Goal: Task Accomplishment & Management: Complete application form

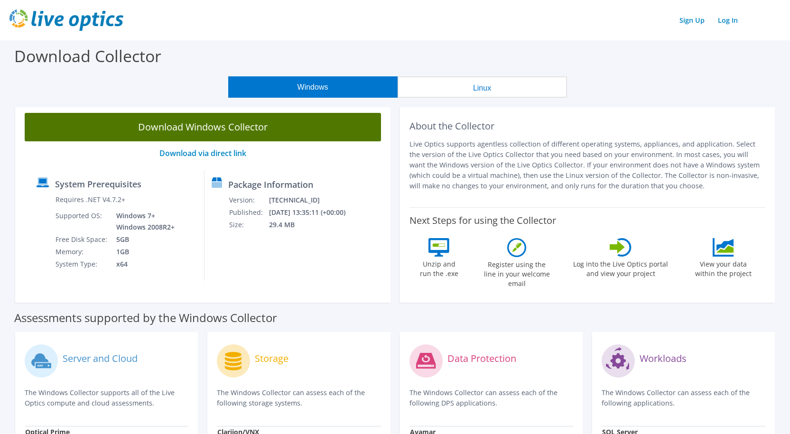
click at [210, 132] on link "Download Windows Collector" at bounding box center [203, 127] width 356 height 28
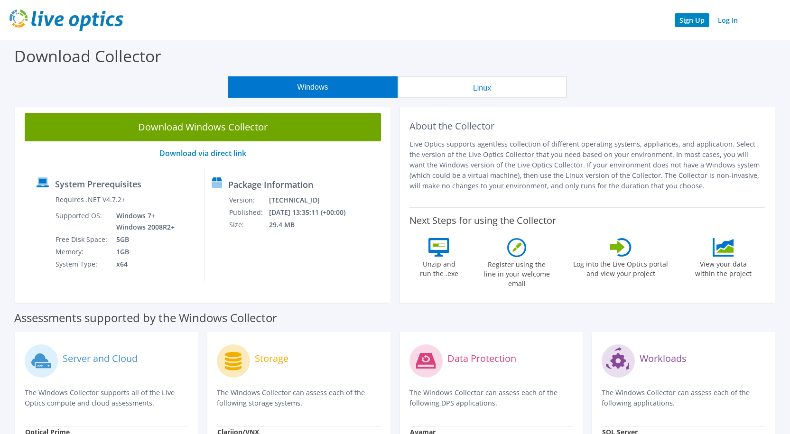
click at [678, 23] on link "Sign Up" at bounding box center [691, 20] width 35 height 14
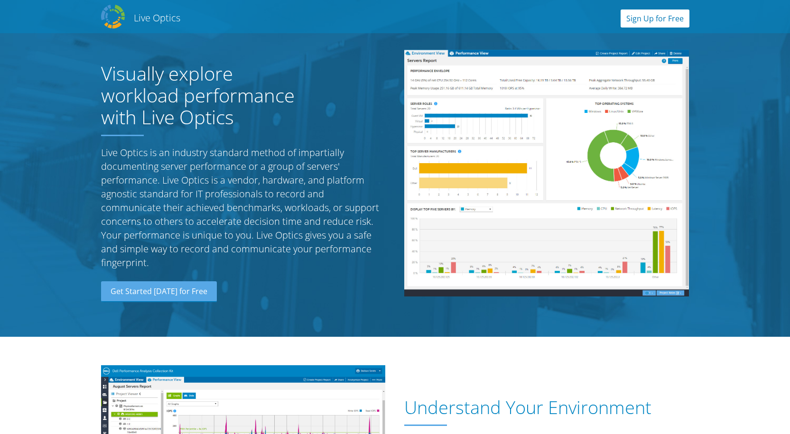
click at [671, 20] on link "Sign Up for Free" at bounding box center [654, 18] width 69 height 18
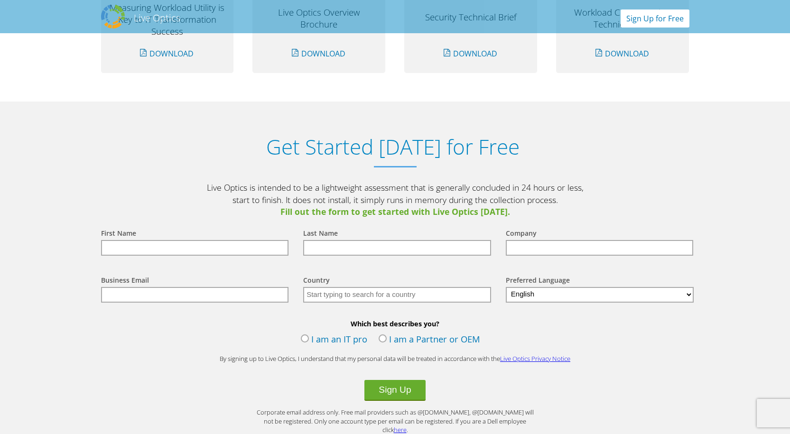
scroll to position [989, 0]
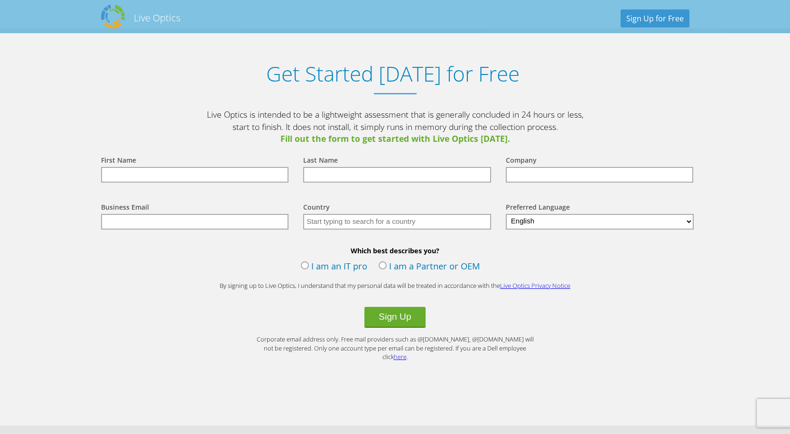
click at [242, 178] on input "text" at bounding box center [195, 175] width 188 height 16
type input "[PERSON_NAME]"
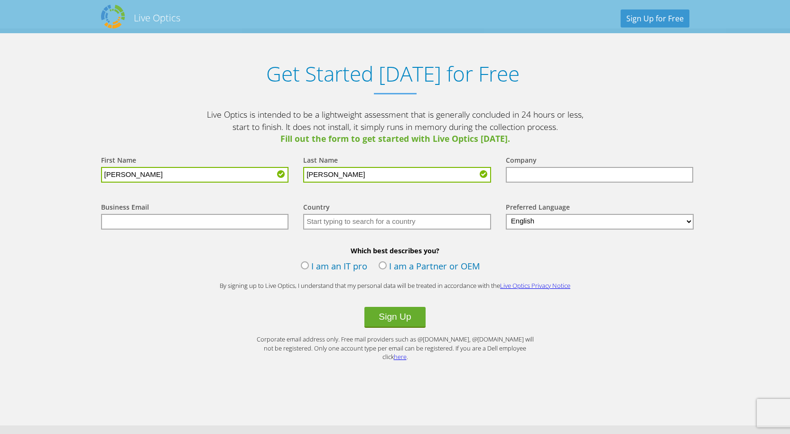
type input "[PERSON_NAME]"
type input "Createch Consulting SRL"
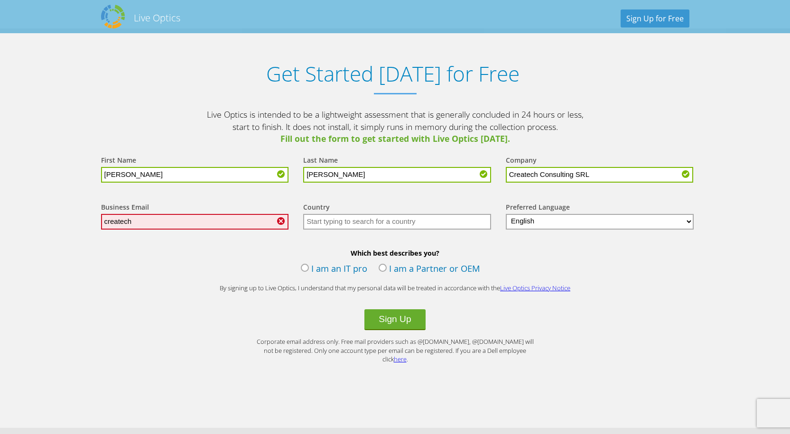
type input "[EMAIL_ADDRESS][DOMAIN_NAME]"
type input "[GEOGRAPHIC_DATA]"
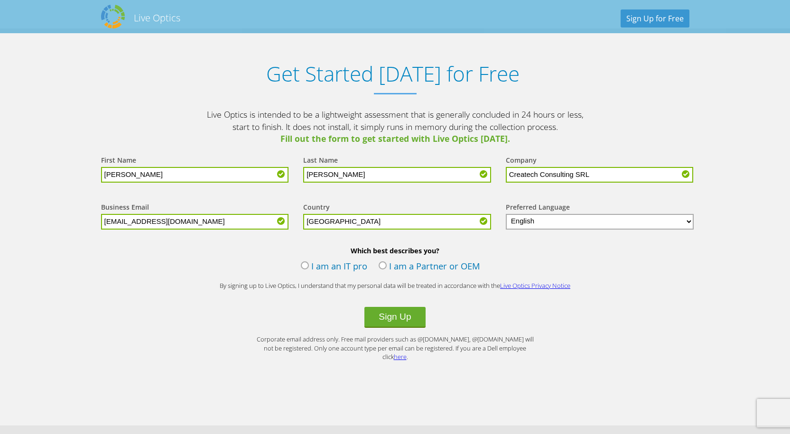
click at [549, 221] on select "English Deutsch Español Français Italiano Polski Português Русский 한국어 中文 日本語" at bounding box center [600, 222] width 188 height 16
select select "es-ES"
click at [506, 214] on select "English Deutsch Español Français Italiano Polski Português Русский 한국어 中文 日本語" at bounding box center [600, 222] width 188 height 16
click at [362, 268] on label "I am an IT pro" at bounding box center [334, 267] width 66 height 14
click at [0, 0] on input "I am an IT pro" at bounding box center [0, 0] width 0 height 0
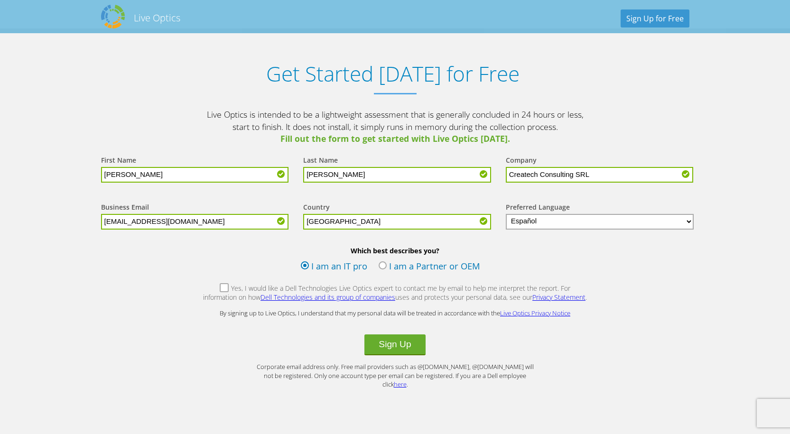
click at [395, 291] on label "Yes, I would like a Dell Technologies Live Optics expert to contact me by email…" at bounding box center [395, 294] width 385 height 20
click at [0, 0] on input "Yes, I would like a Dell Technologies Live Optics expert to contact me by email…" at bounding box center [0, 0] width 0 height 0
click at [396, 342] on button "Sign Up" at bounding box center [394, 344] width 61 height 21
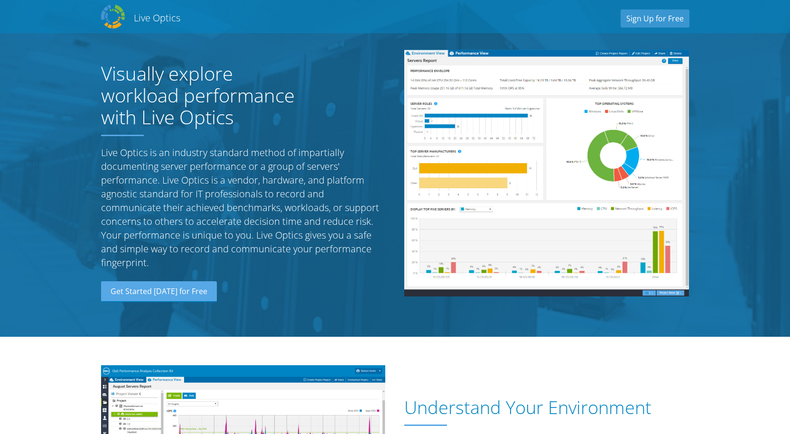
select select "60"
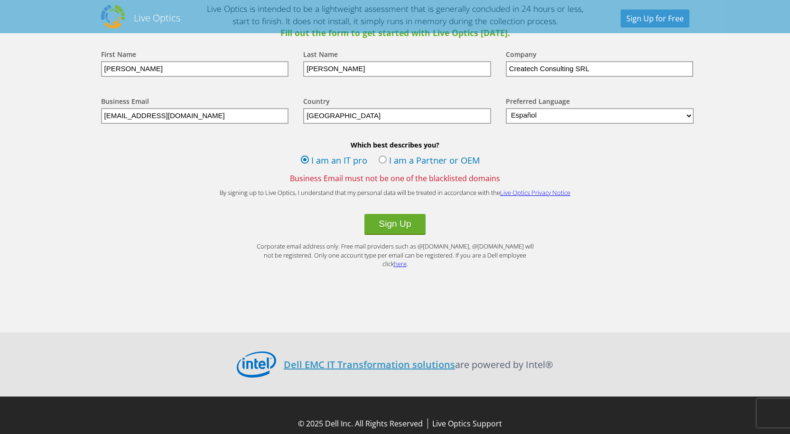
scroll to position [1073, 0]
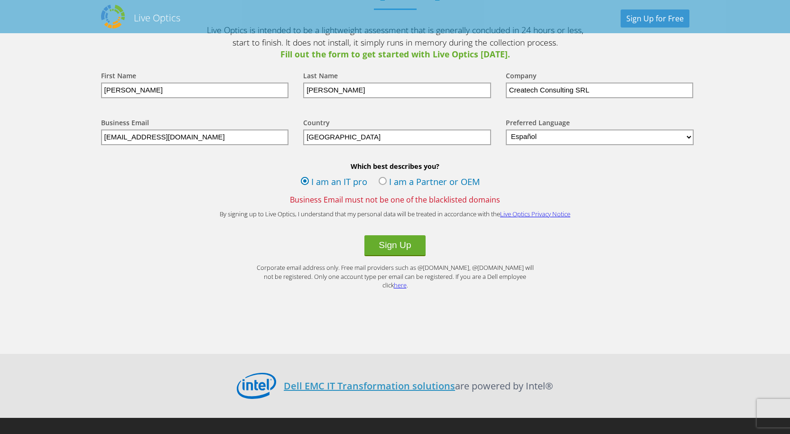
click at [349, 202] on span "Business Email must not be one of the blacklisted domains" at bounding box center [395, 199] width 607 height 10
click at [212, 139] on input "createchrd@gmail.com" at bounding box center [195, 137] width 188 height 16
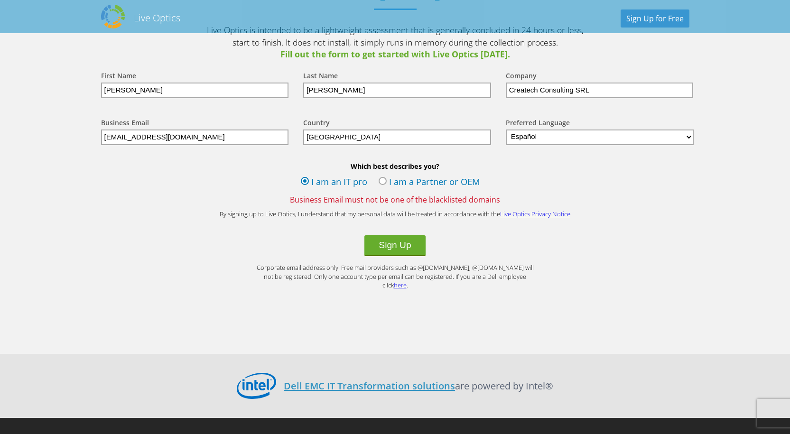
click at [212, 139] on input "createchrd@gmail.com" at bounding box center [195, 137] width 188 height 16
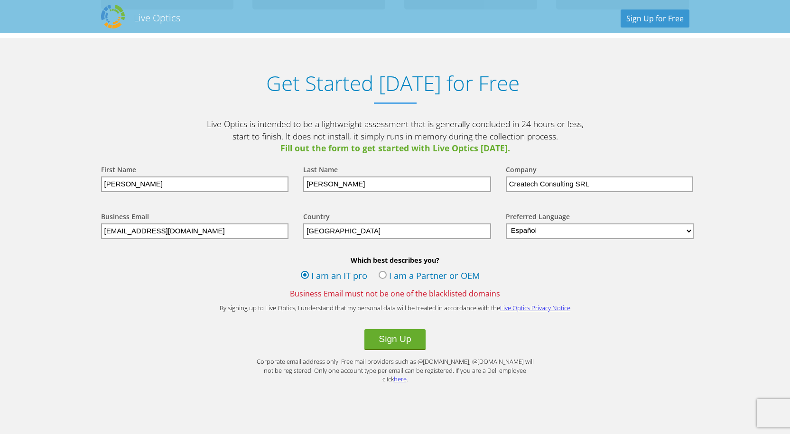
scroll to position [978, 0]
click at [389, 276] on label "I am a Partner or OEM" at bounding box center [428, 277] width 101 height 14
click at [0, 0] on input "I am a Partner or OEM" at bounding box center [0, 0] width 0 height 0
click at [327, 276] on label "I am an IT pro" at bounding box center [334, 277] width 66 height 14
click at [0, 0] on input "I am an IT pro" at bounding box center [0, 0] width 0 height 0
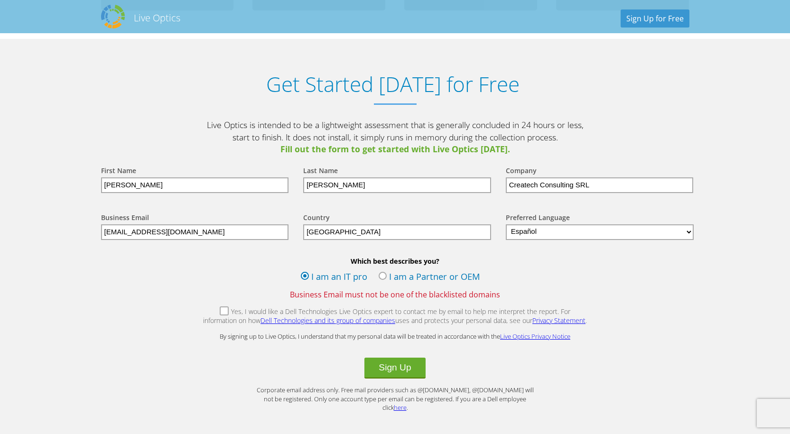
click at [378, 314] on label "Yes, I would like a Dell Technologies Live Optics expert to contact me by email…" at bounding box center [395, 317] width 385 height 20
click at [0, 0] on input "Yes, I would like a Dell Technologies Live Optics expert to contact me by email…" at bounding box center [0, 0] width 0 height 0
click at [396, 373] on button "Sign Up" at bounding box center [394, 368] width 61 height 21
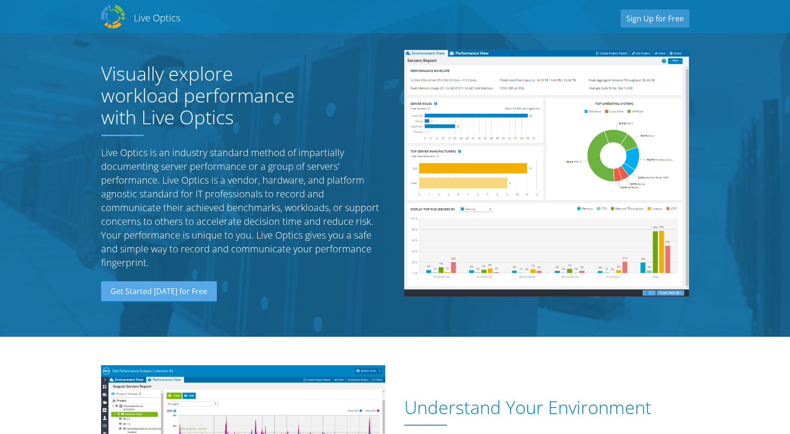
select select "60"
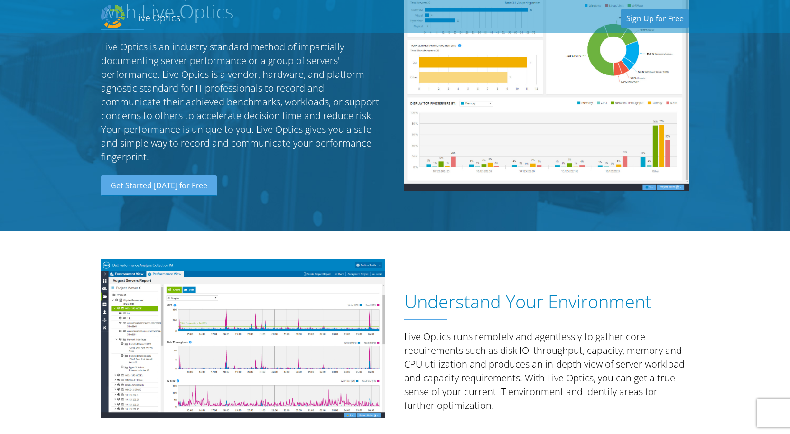
scroll to position [237, 0]
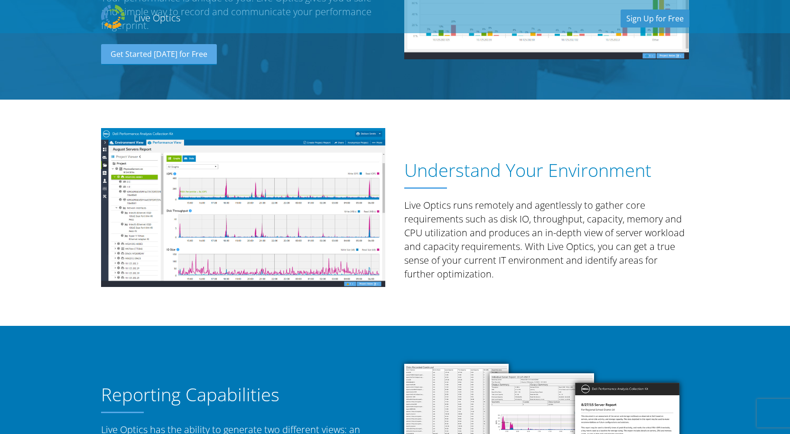
click at [137, 214] on img at bounding box center [243, 207] width 285 height 159
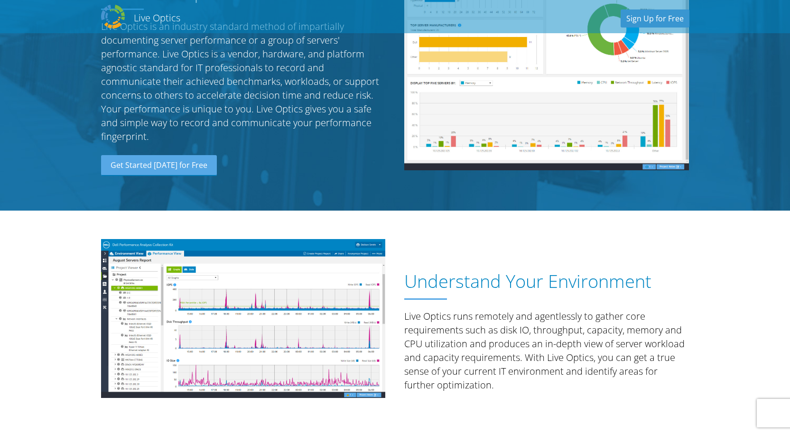
scroll to position [95, 0]
